Goal: Task Accomplishment & Management: Use online tool/utility

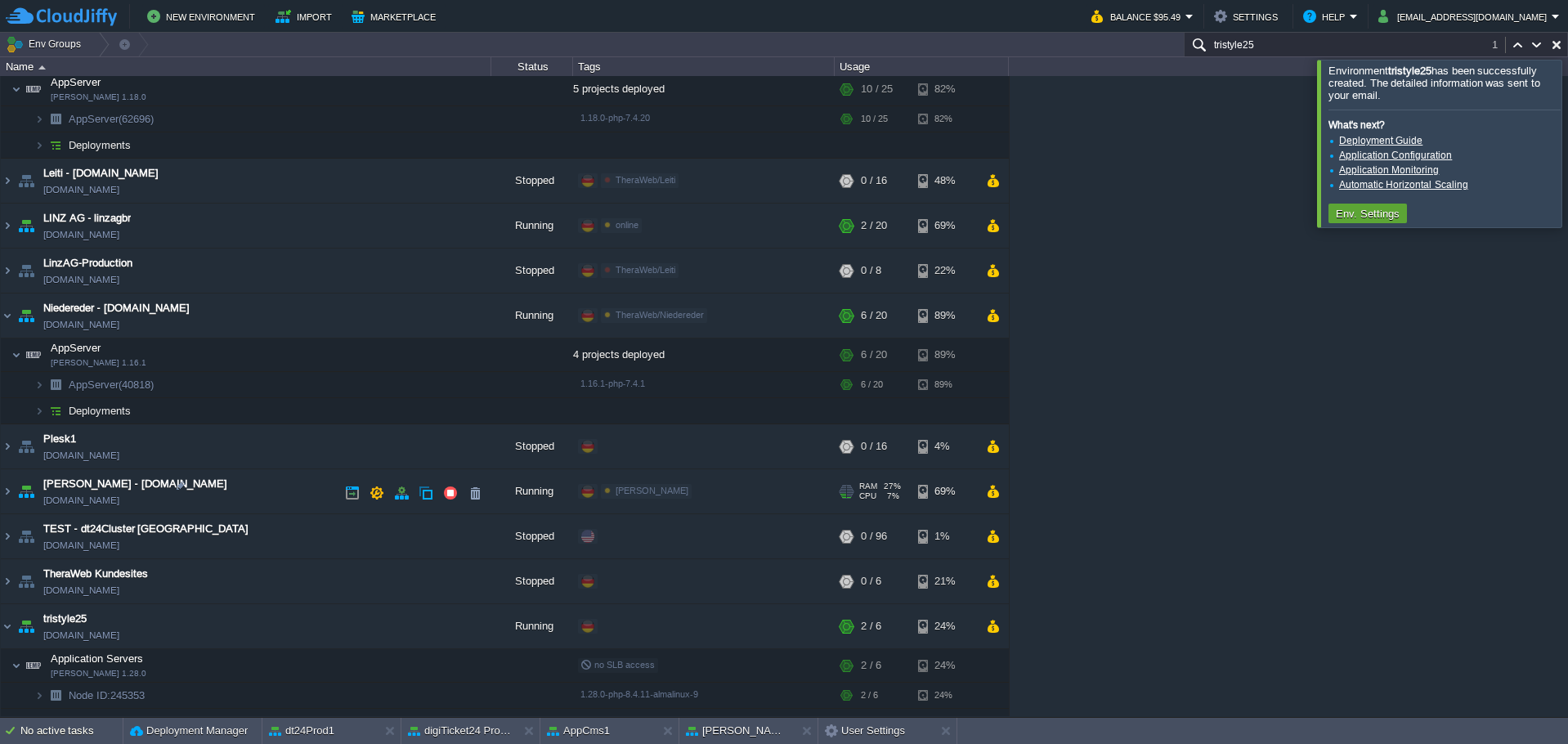
scroll to position [814, 0]
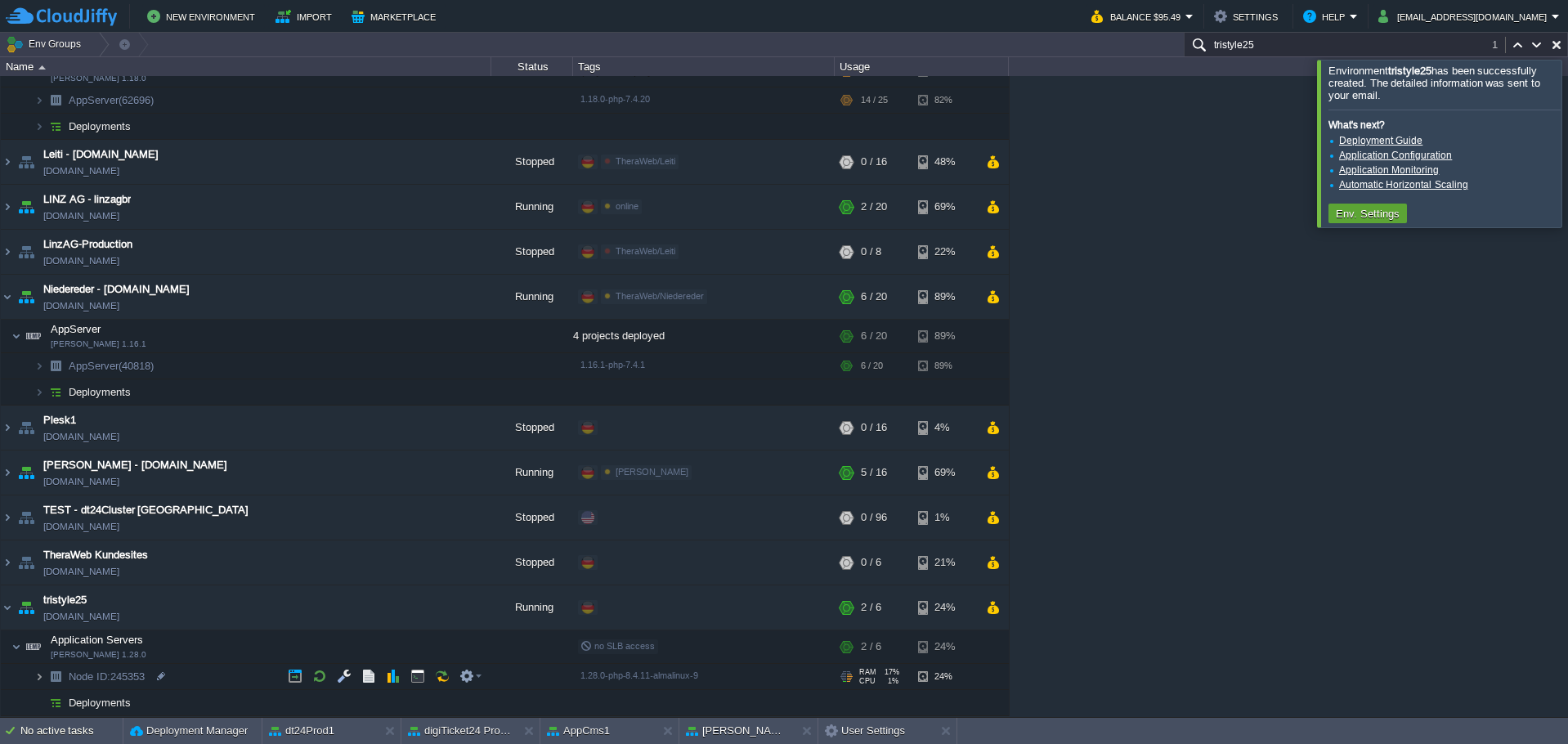
click at [38, 676] on img at bounding box center [40, 676] width 10 height 25
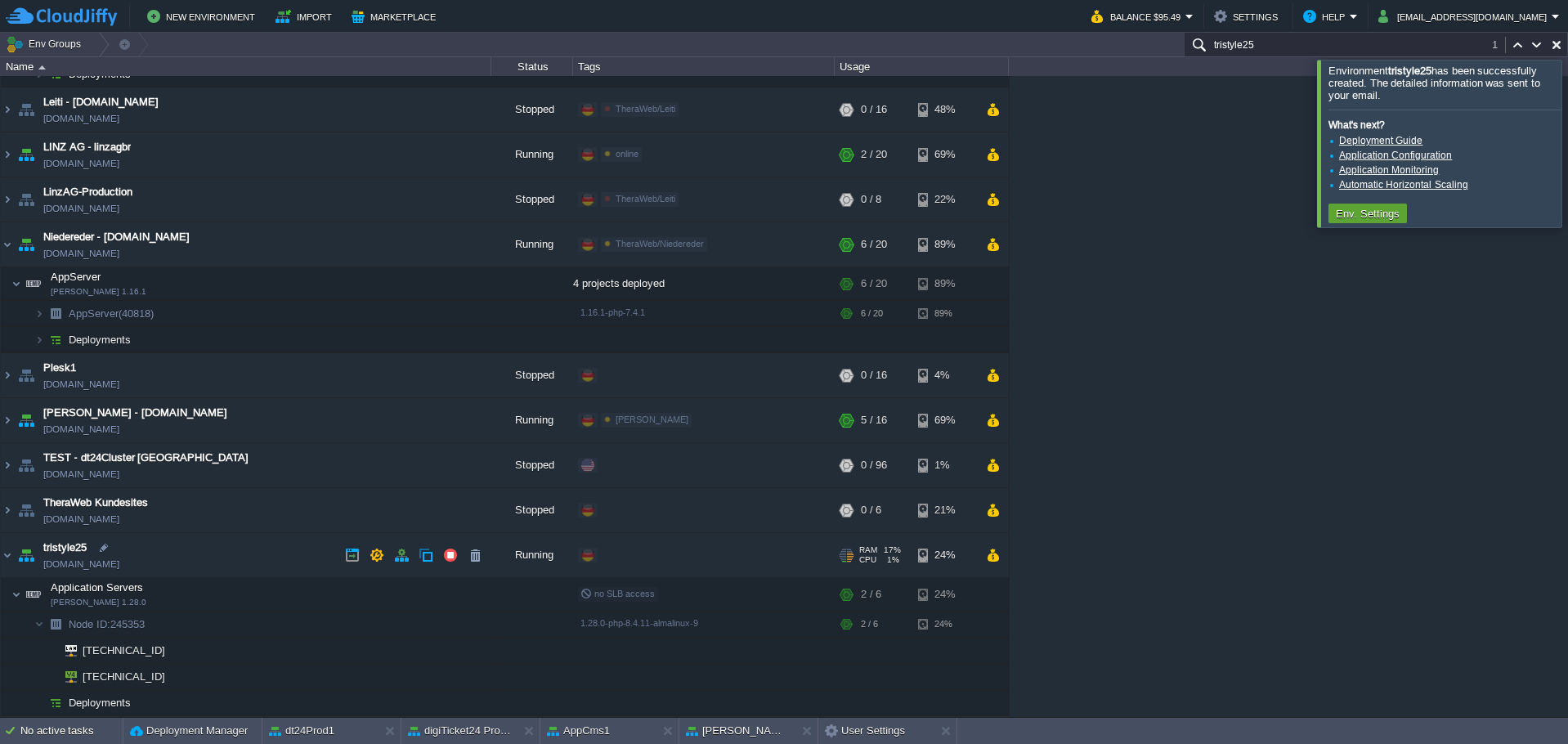
click at [87, 570] on link "[DOMAIN_NAME]" at bounding box center [81, 564] width 76 height 16
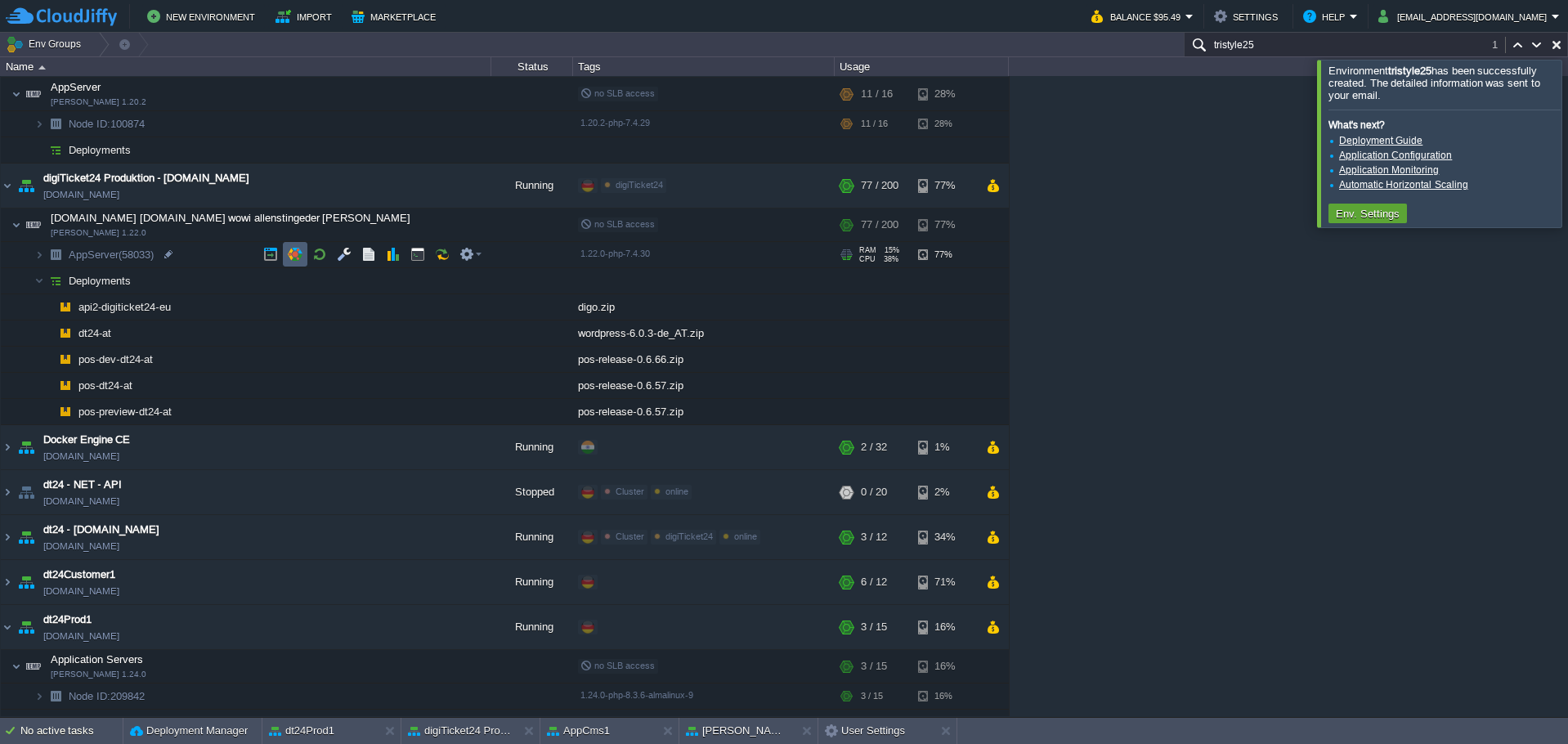
scroll to position [0, 0]
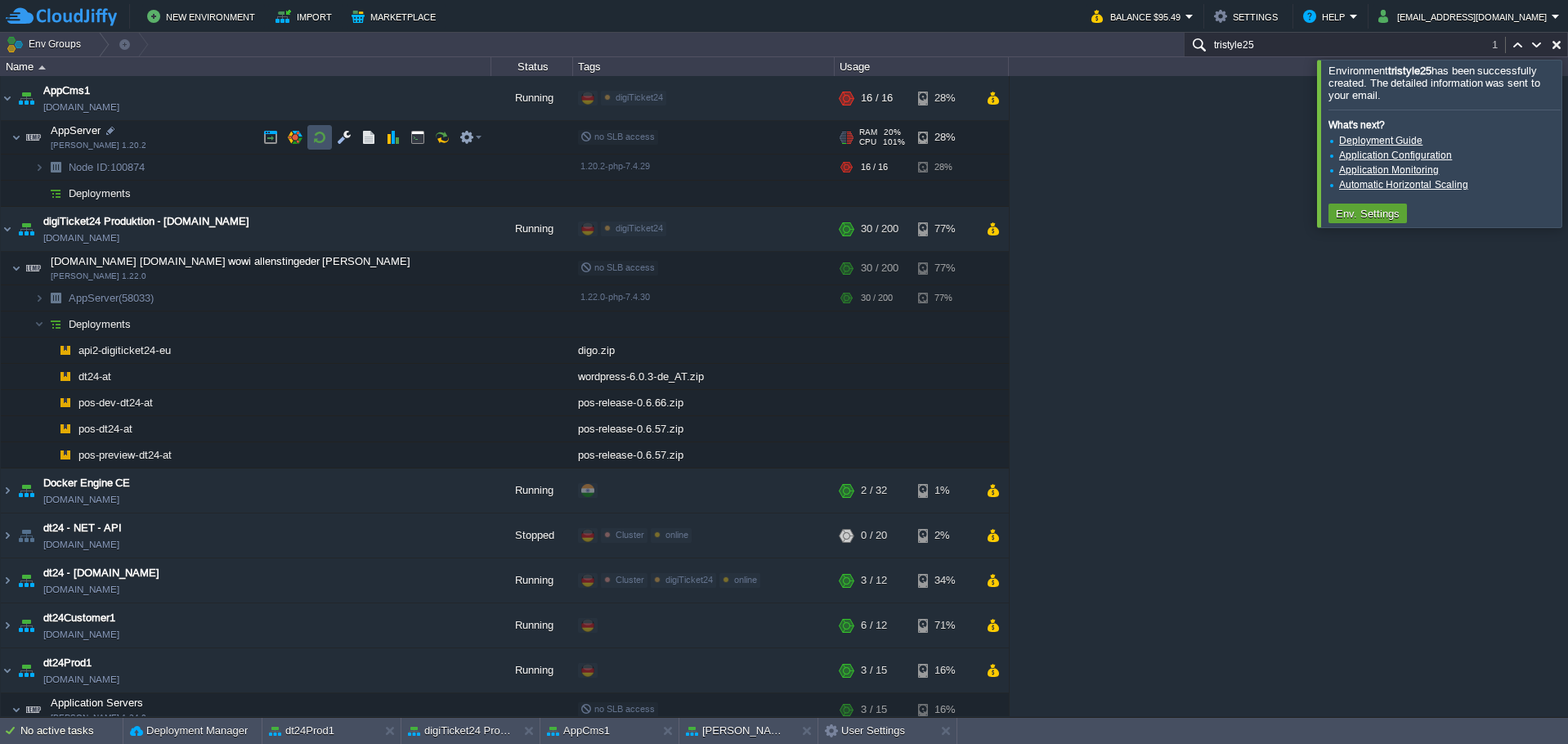
click at [322, 134] on button "button" at bounding box center [320, 137] width 14 height 14
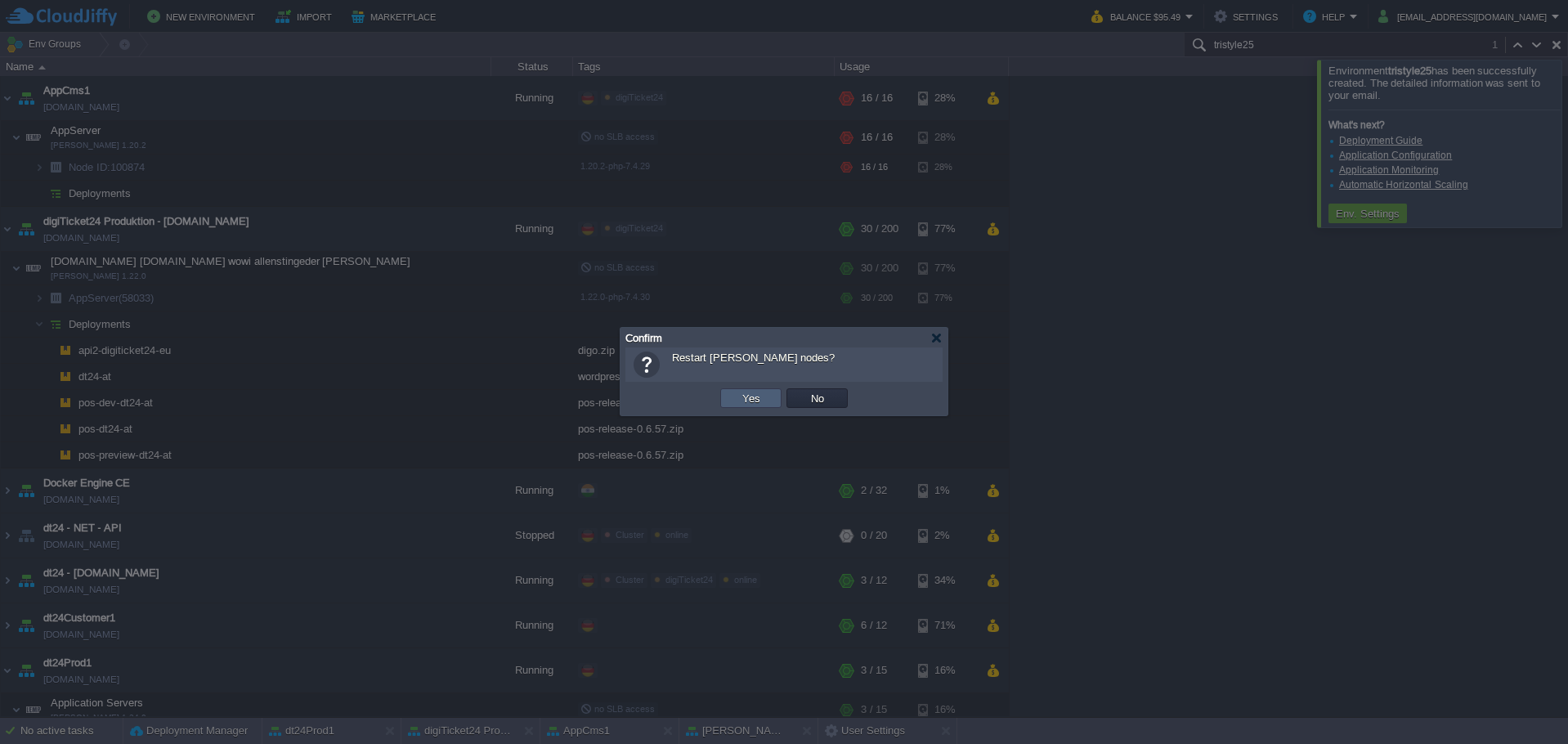
click at [740, 399] on button "Yes" at bounding box center [751, 398] width 28 height 14
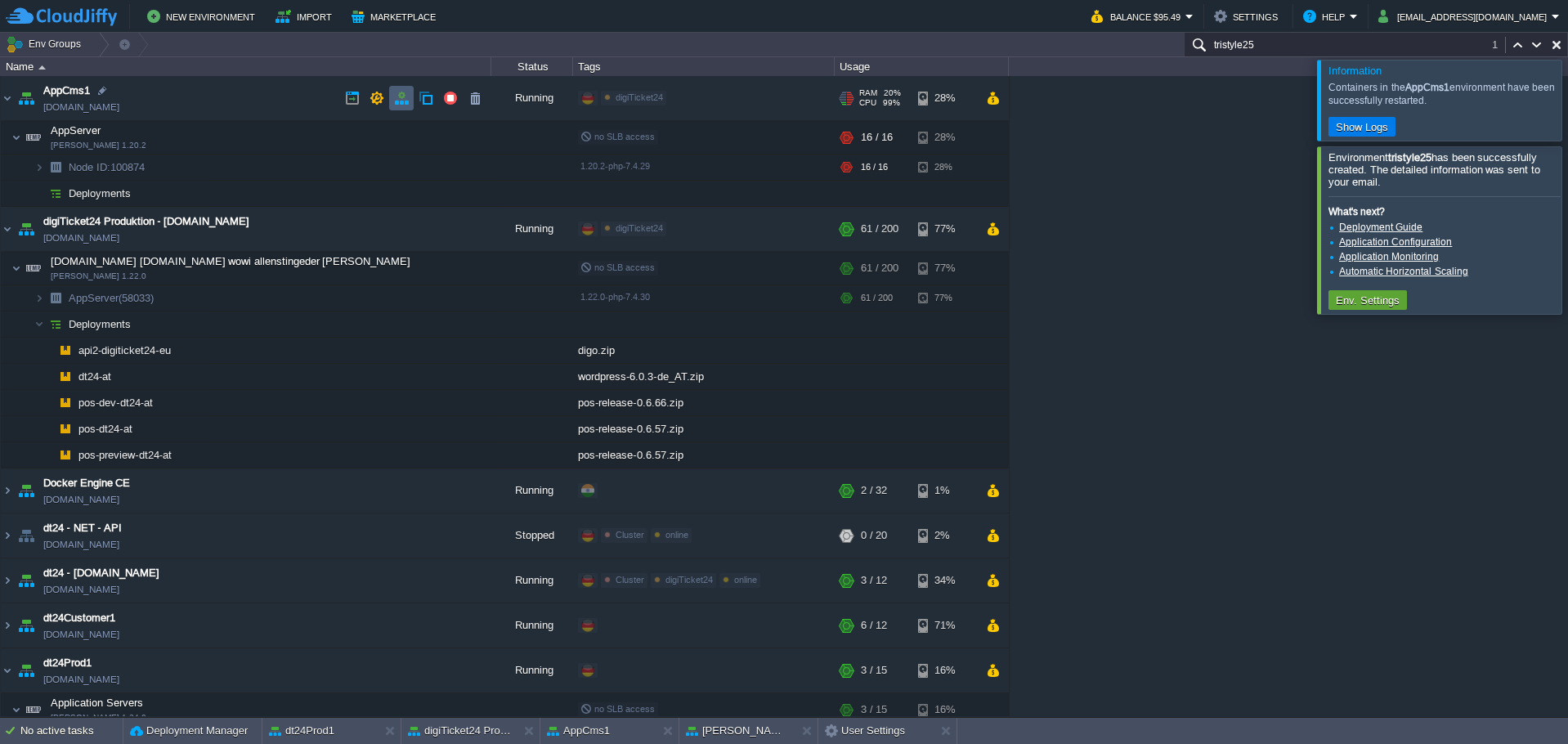
click at [396, 97] on button "button" at bounding box center [401, 97] width 14 height 14
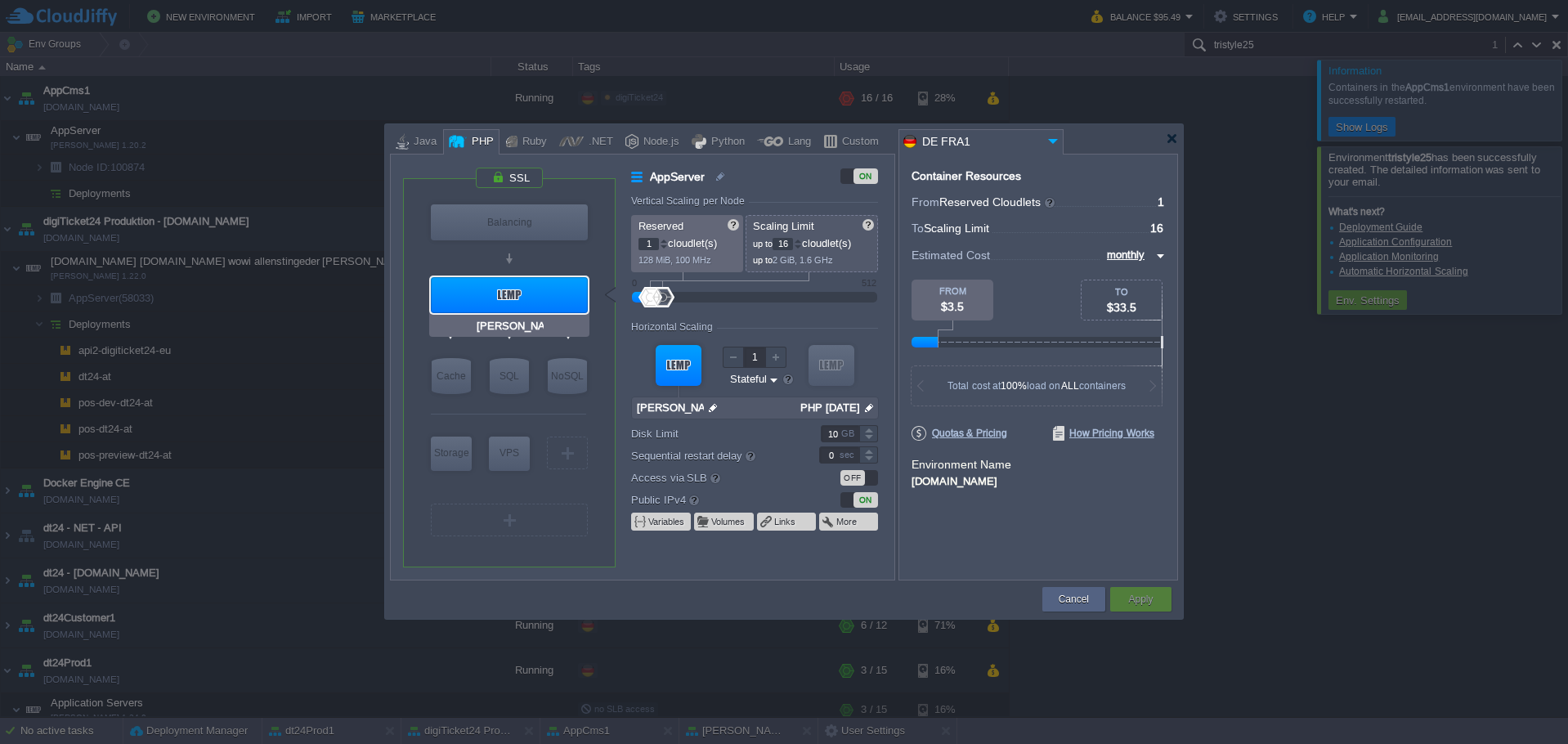
type input "MariaDB 12.0.2"
drag, startPoint x: 1083, startPoint y: 600, endPoint x: 718, endPoint y: 477, distance: 385.2
click at [1082, 600] on button "Cancel" at bounding box center [1074, 598] width 30 height 16
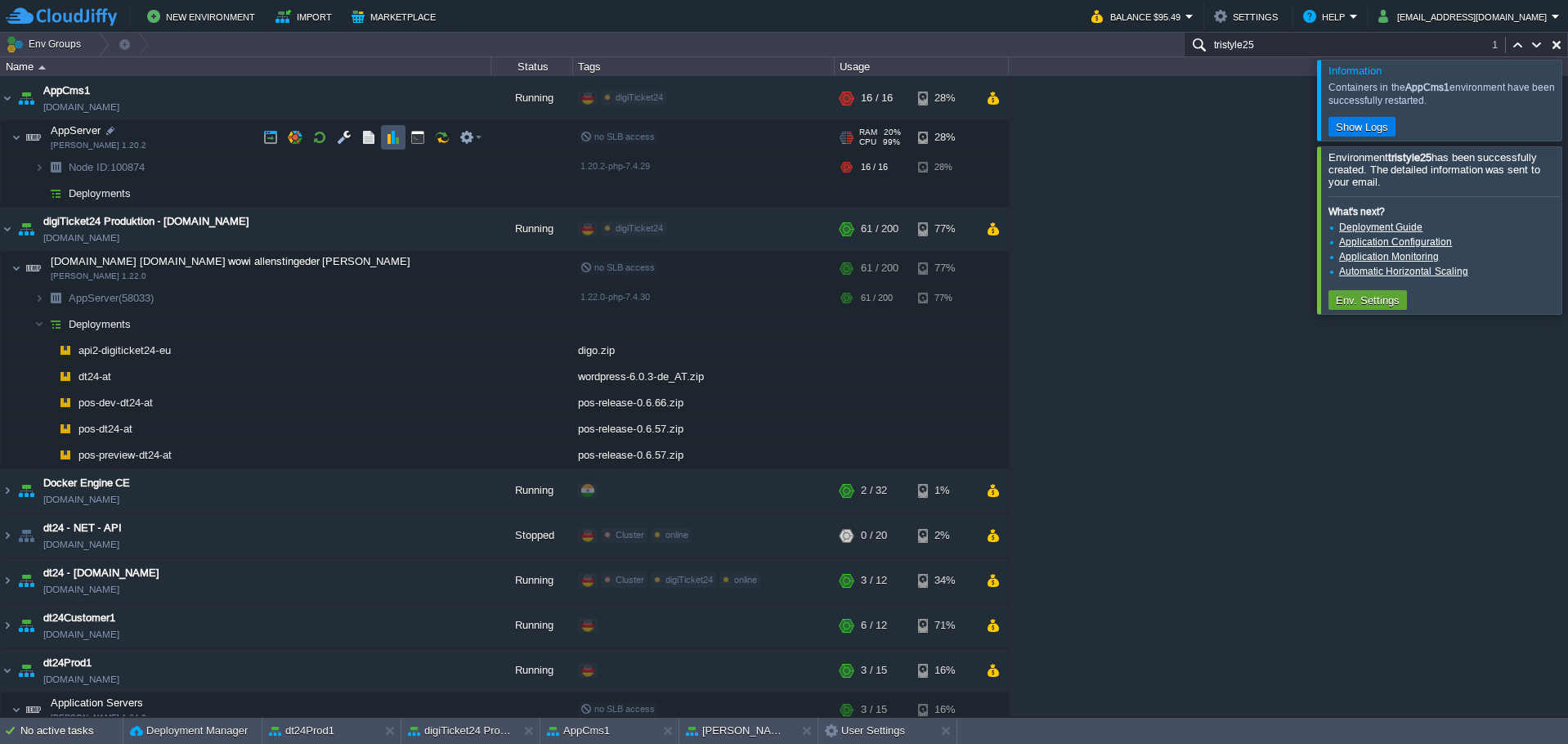
click at [387, 136] on button "button" at bounding box center [393, 137] width 14 height 14
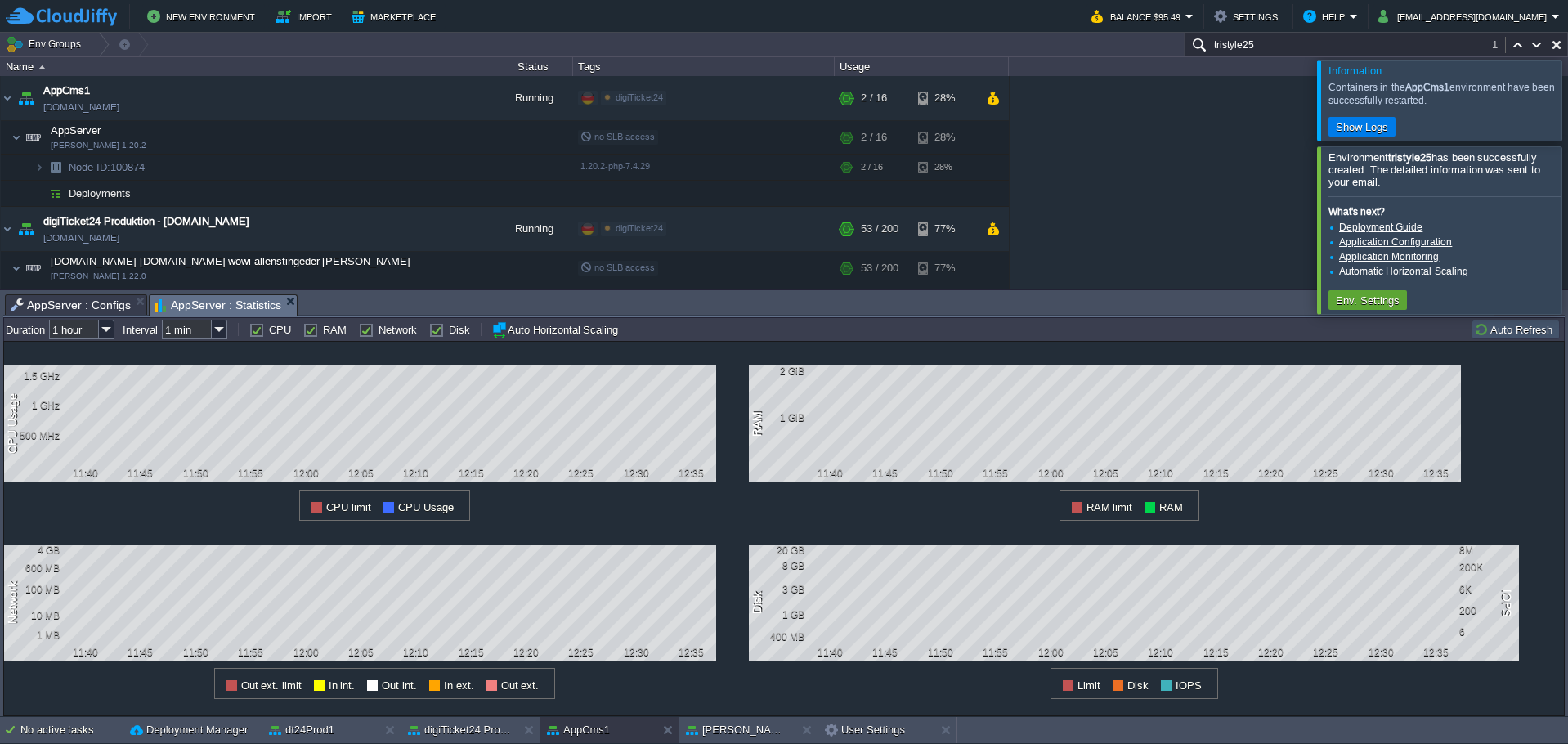
drag, startPoint x: 1210, startPoint y: 184, endPoint x: 1167, endPoint y: 195, distance: 44.4
click at [1207, 182] on div "AppCms1 [DOMAIN_NAME] Running digiTicket24 Edit RAM 12% CPU 6% 2 / 16 28% AppSe…" at bounding box center [784, 182] width 1568 height 212
click at [1104, 198] on div "AppCms1 [DOMAIN_NAME] Running digiTicket24 Edit RAM 16% CPU 29% 5 / 16 28% AppS…" at bounding box center [784, 182] width 1568 height 212
